Goal: Information Seeking & Learning: Understand process/instructions

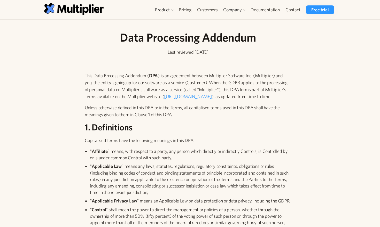
click at [192, 74] on p "This Data Processing Addendum ( DPA ) is an agreement between Multiplier Softwa…" at bounding box center [188, 86] width 207 height 28
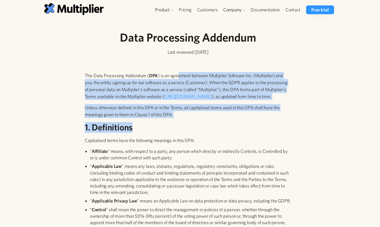
drag, startPoint x: 177, startPoint y: 75, endPoint x: 184, endPoint y: 119, distance: 43.6
click at [186, 115] on p "Unless otherwise defined in this DPA or in the Terms, all capitalised terms use…" at bounding box center [188, 111] width 207 height 14
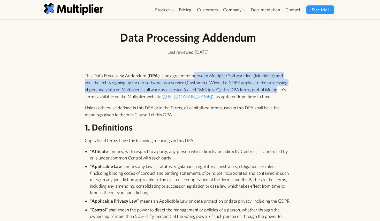
drag, startPoint x: 193, startPoint y: 79, endPoint x: 278, endPoint y: 90, distance: 85.7
click at [278, 90] on p "This Data Processing Addendum ( DPA ) is an agreement between Multiplier Softwa…" at bounding box center [188, 86] width 207 height 28
click at [232, 88] on p "This Data Processing Addendum ( DPA ) is an agreement between Multiplier Softwa…" at bounding box center [188, 86] width 207 height 28
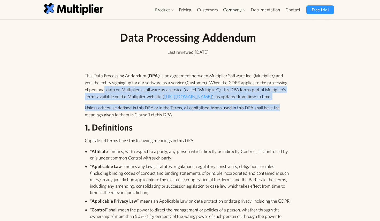
drag, startPoint x: 104, startPoint y: 91, endPoint x: 283, endPoint y: 102, distance: 179.8
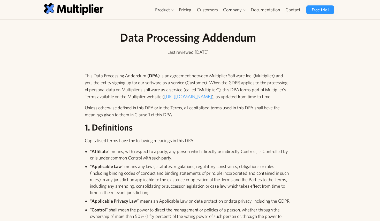
click at [191, 123] on h2 "1. Definitions" at bounding box center [188, 127] width 207 height 11
click at [182, 113] on p "Unless otherwise defined in this DPA or in the Terms, all capitalised terms use…" at bounding box center [188, 111] width 207 height 14
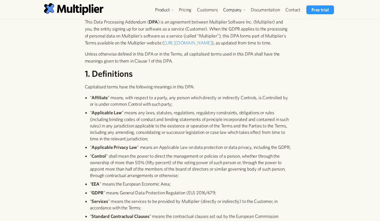
scroll to position [77, 0]
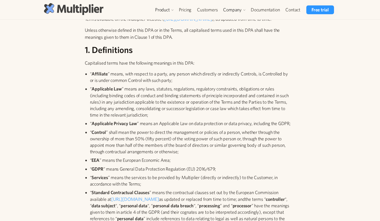
drag, startPoint x: 54, startPoint y: 50, endPoint x: 63, endPoint y: 8, distance: 43.6
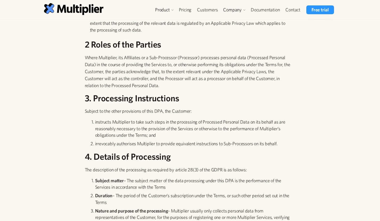
scroll to position [284, 0]
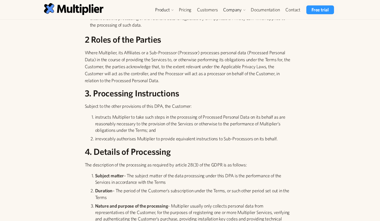
click at [290, 57] on p "Where Multiplier, its Affiliates or a Sub-Processor (Processor) processes perso…" at bounding box center [188, 66] width 207 height 35
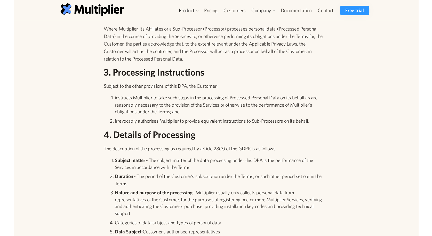
scroll to position [310, 0]
